Goal: Information Seeking & Learning: Learn about a topic

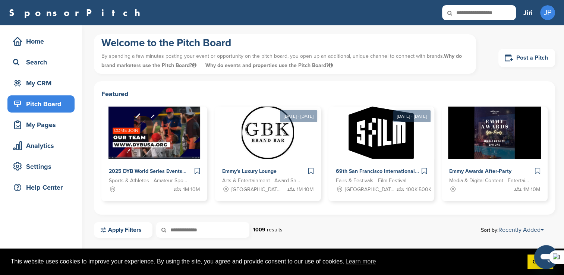
click at [479, 10] on input "text" at bounding box center [479, 12] width 74 height 15
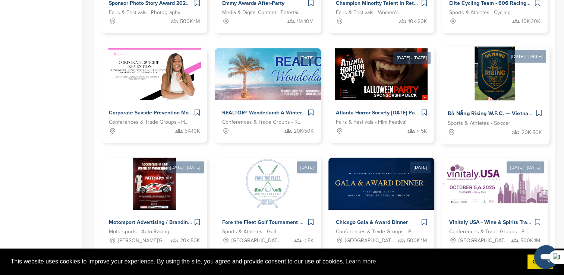
scroll to position [410, 0]
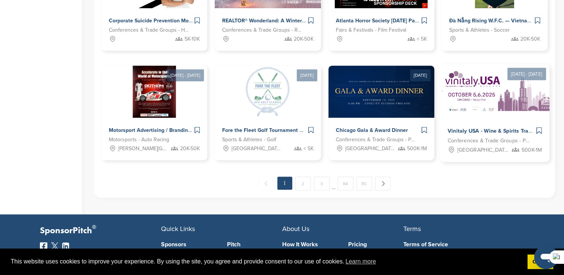
click at [478, 105] on img at bounding box center [500, 91] width 120 height 54
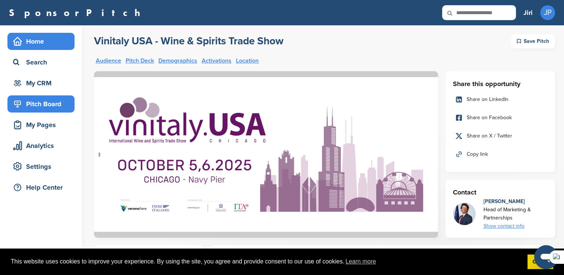
click at [29, 43] on div "Home" at bounding box center [42, 41] width 63 height 13
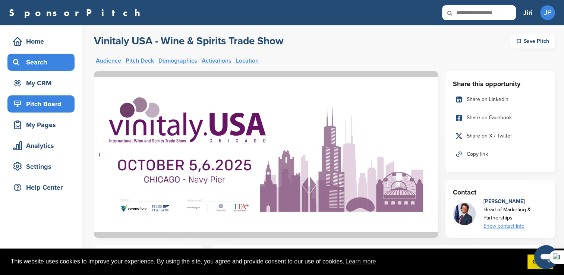
click at [37, 60] on div "Search" at bounding box center [42, 62] width 63 height 13
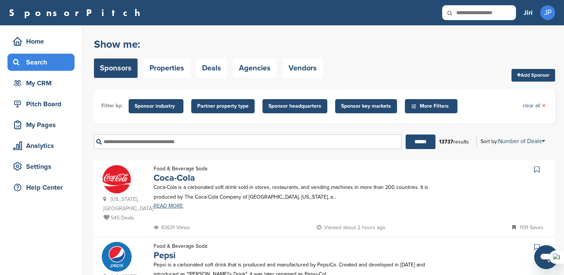
click at [207, 146] on input "text" at bounding box center [248, 142] width 308 height 15
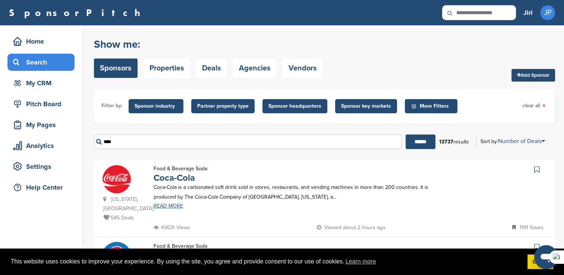
type input "****"
click at [405, 135] on input "******" at bounding box center [420, 142] width 30 height 15
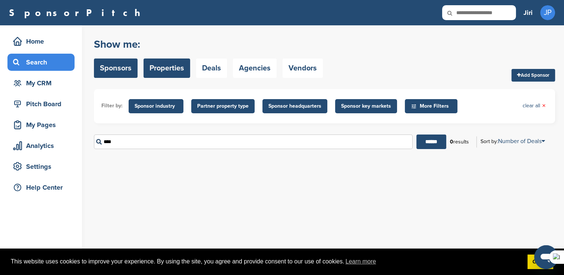
click at [173, 70] on link "Properties" at bounding box center [166, 67] width 47 height 19
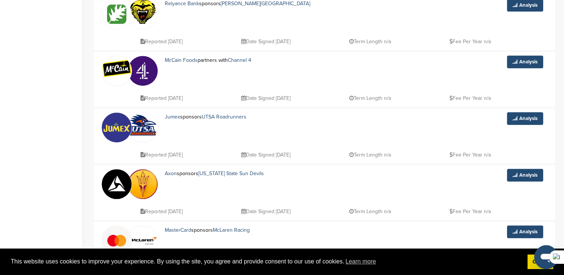
scroll to position [112, 0]
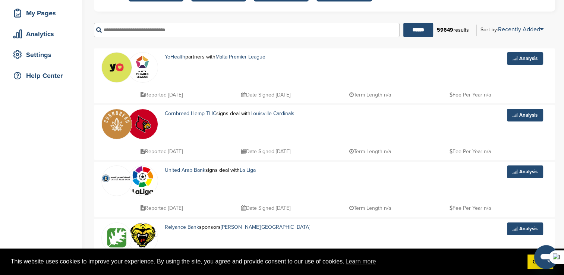
click at [144, 70] on img at bounding box center [143, 68] width 30 height 30
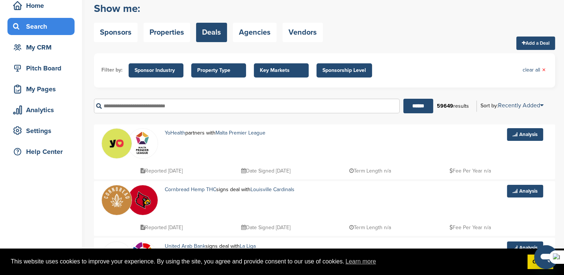
scroll to position [0, 0]
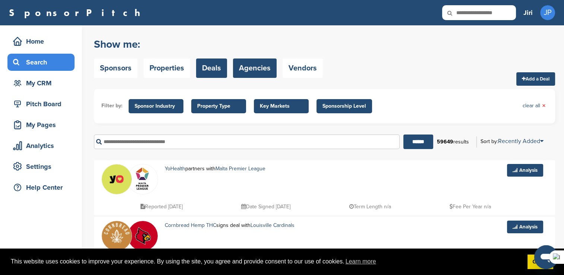
click at [252, 70] on link "Agencies" at bounding box center [255, 67] width 44 height 19
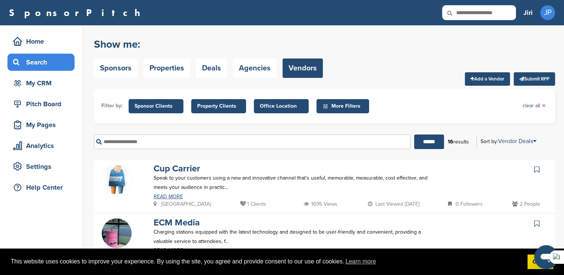
click at [231, 140] on input "text" at bounding box center [252, 142] width 316 height 15
type input "*"
click at [176, 73] on link "Properties" at bounding box center [166, 67] width 47 height 19
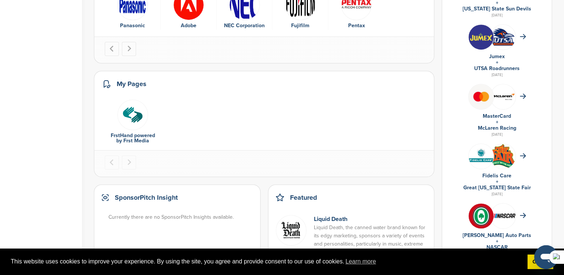
scroll to position [447, 0]
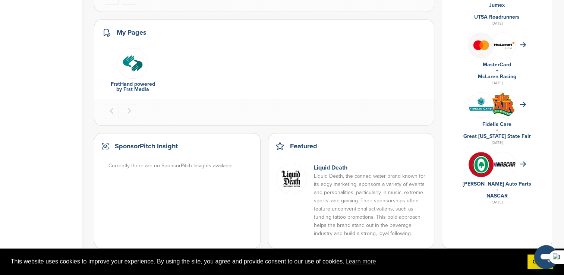
click at [128, 60] on img "1 of 1" at bounding box center [132, 63] width 31 height 31
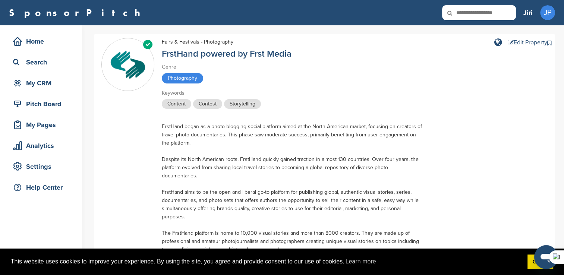
click at [183, 103] on span "Content" at bounding box center [176, 104] width 29 height 10
click at [214, 104] on span "Contest" at bounding box center [207, 104] width 29 height 10
click at [231, 102] on span "Storytelling" at bounding box center [242, 104] width 37 height 10
click at [57, 148] on div "Analytics" at bounding box center [42, 145] width 63 height 13
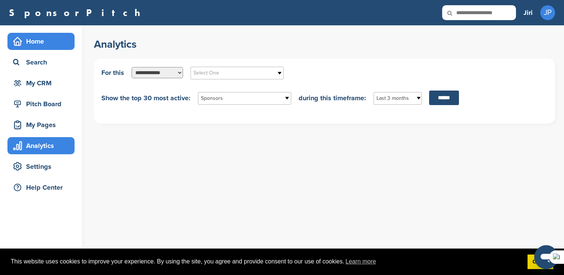
click at [41, 46] on div "Home" at bounding box center [42, 41] width 63 height 13
